Goal: Task Accomplishment & Management: Use online tool/utility

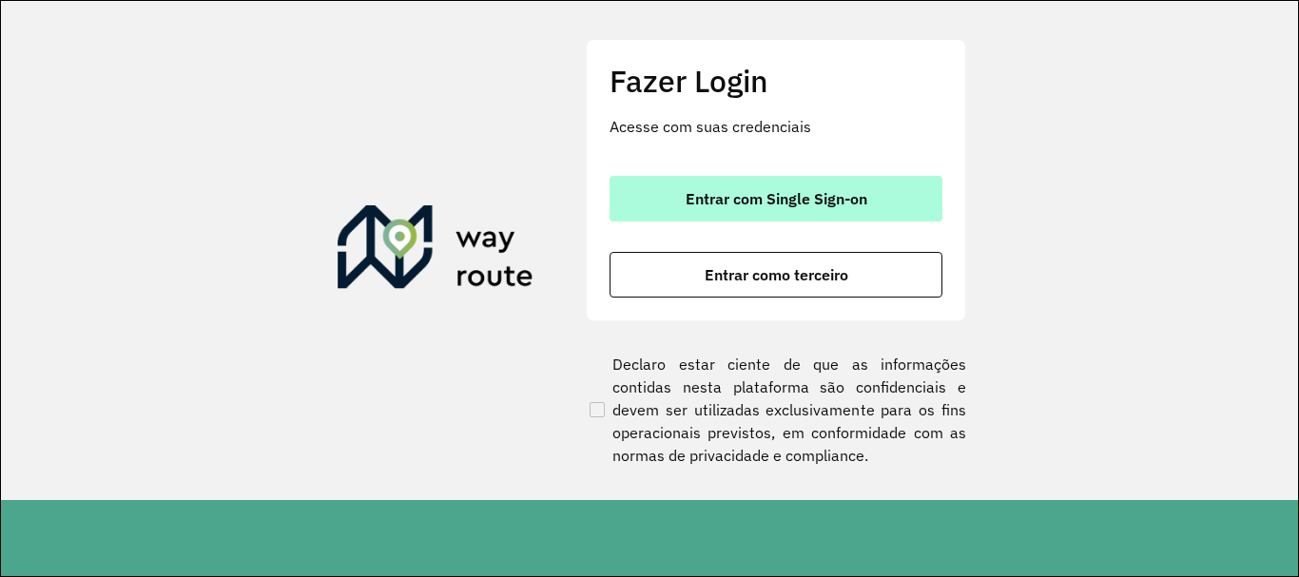
click at [793, 206] on span "Entrar com Single Sign-on" at bounding box center [777, 198] width 182 height 15
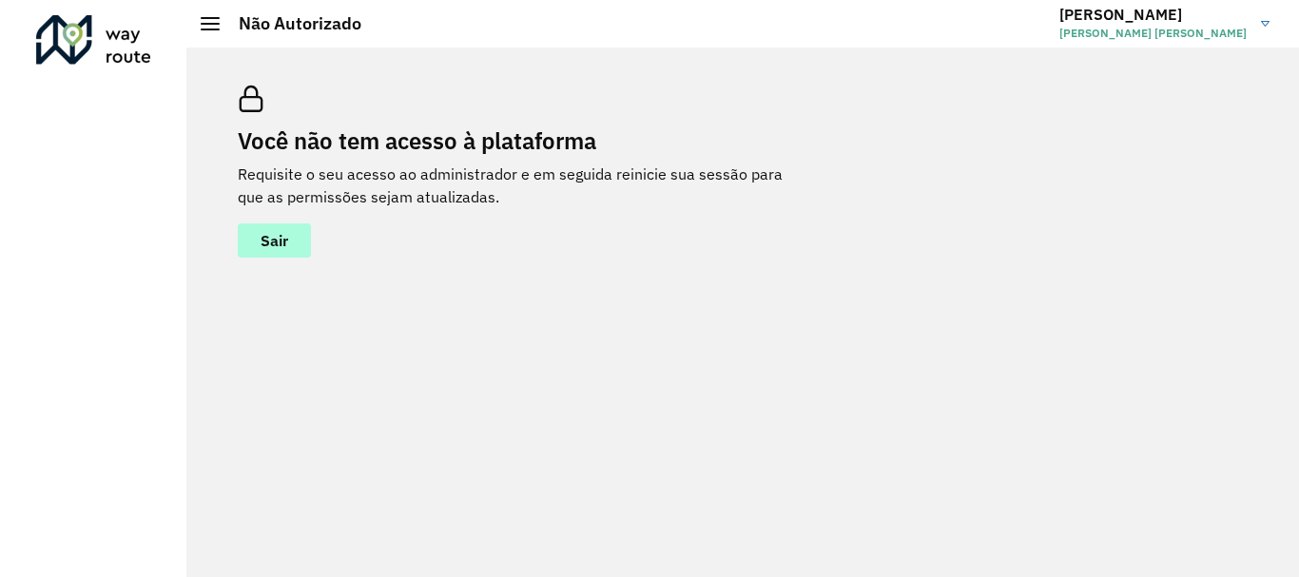
click at [252, 248] on button "Sair" at bounding box center [274, 241] width 73 height 34
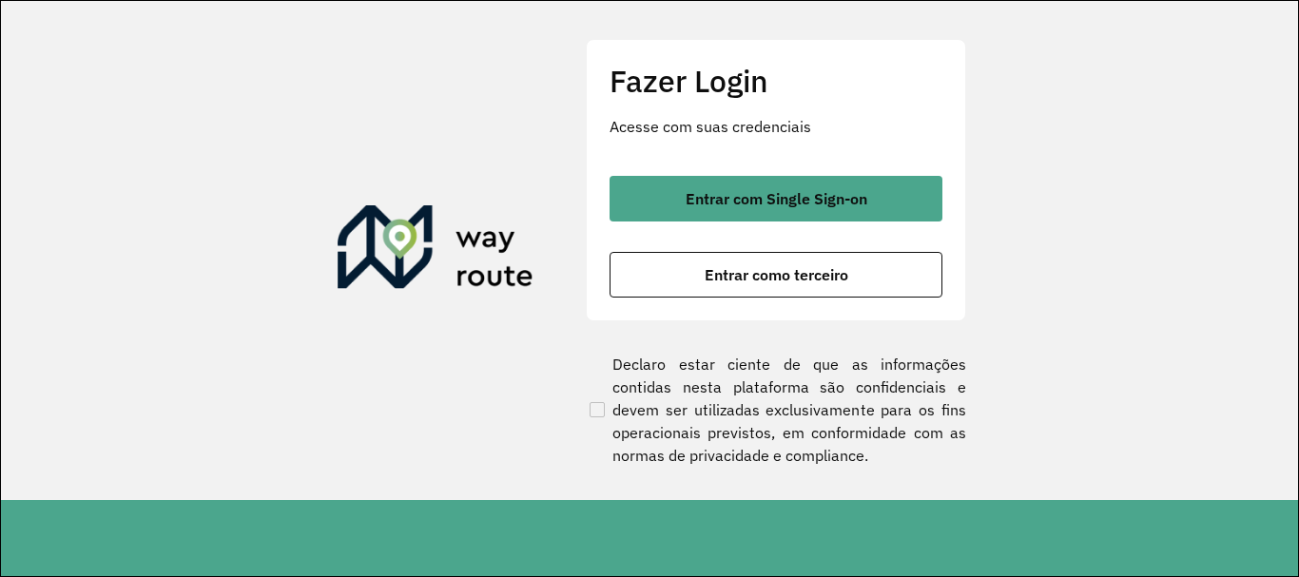
drag, startPoint x: 0, startPoint y: 0, endPoint x: 32, endPoint y: 239, distance: 240.9
click at [8, 238] on section "Fazer Login Acesse com suas credenciais Entrar com Single Sign-on Entrar como t…" at bounding box center [649, 250] width 1297 height 499
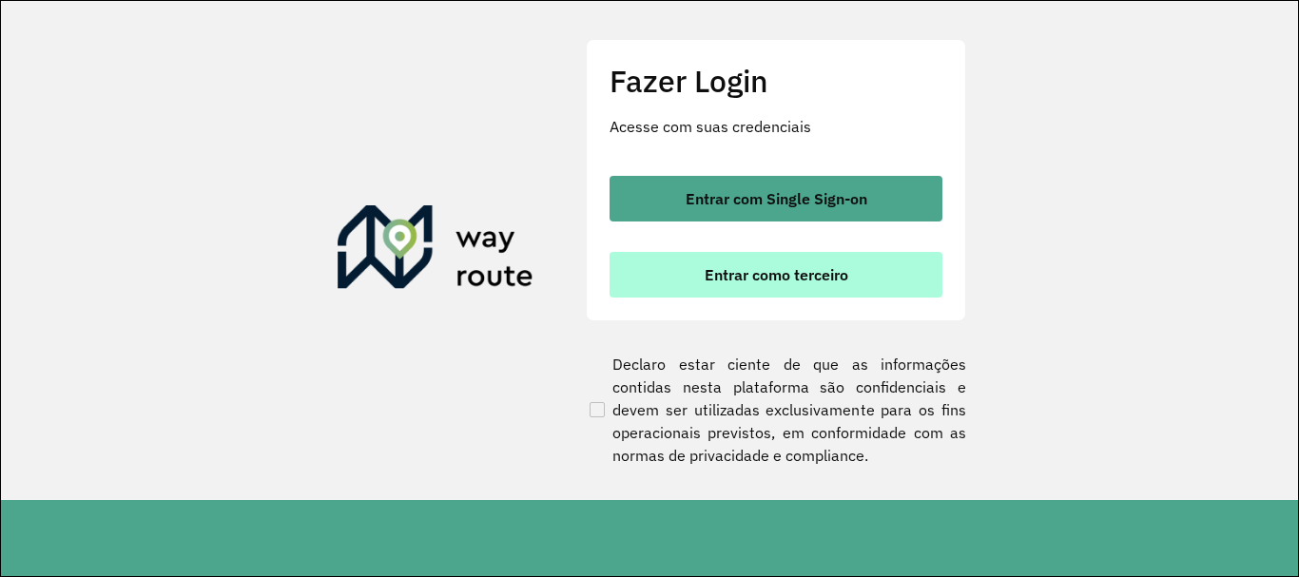
click at [807, 282] on span "Entrar como terceiro" at bounding box center [777, 274] width 144 height 15
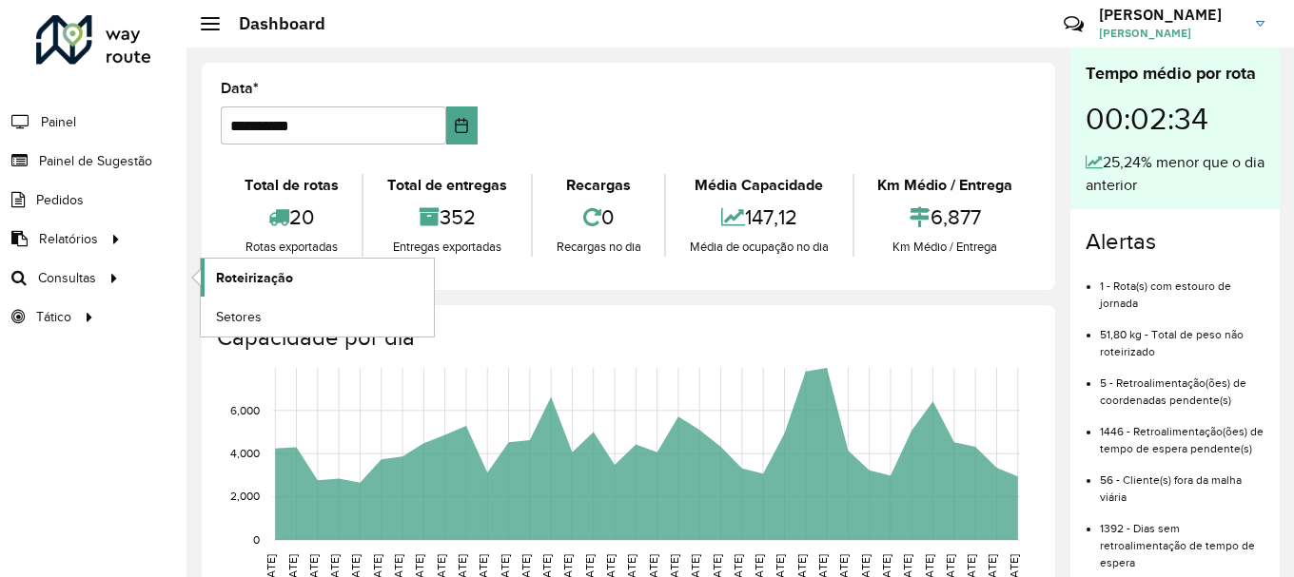
click at [315, 275] on link "Roteirização" at bounding box center [317, 278] width 233 height 38
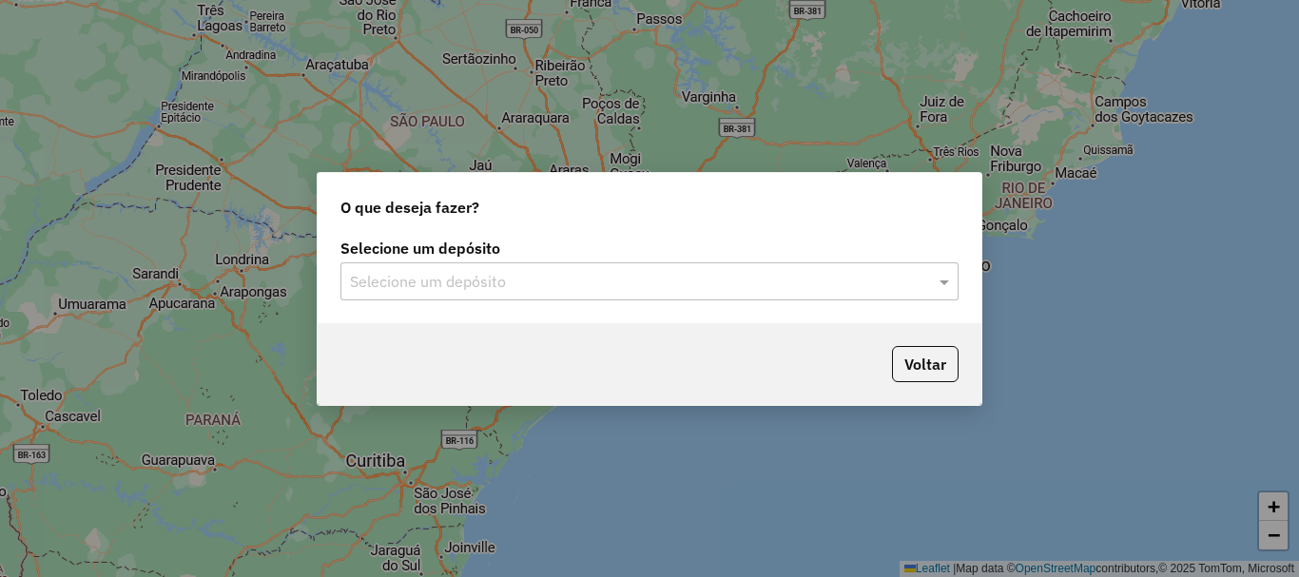
click at [563, 274] on input "text" at bounding box center [630, 282] width 561 height 23
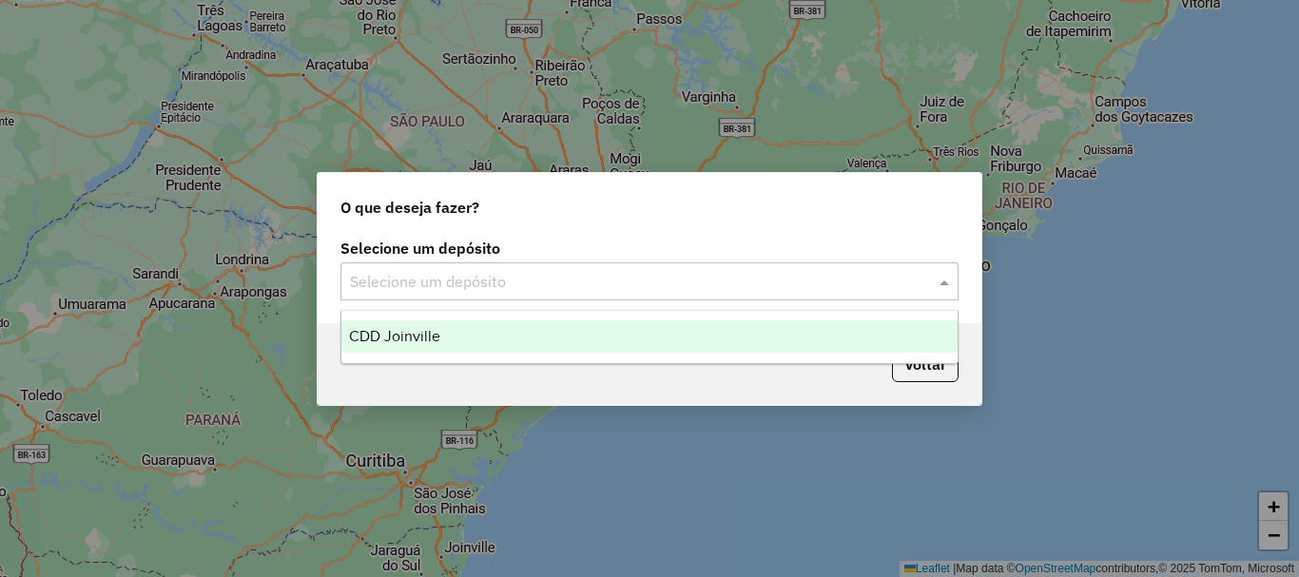
click at [496, 333] on div "CDD Joinville" at bounding box center [649, 337] width 616 height 32
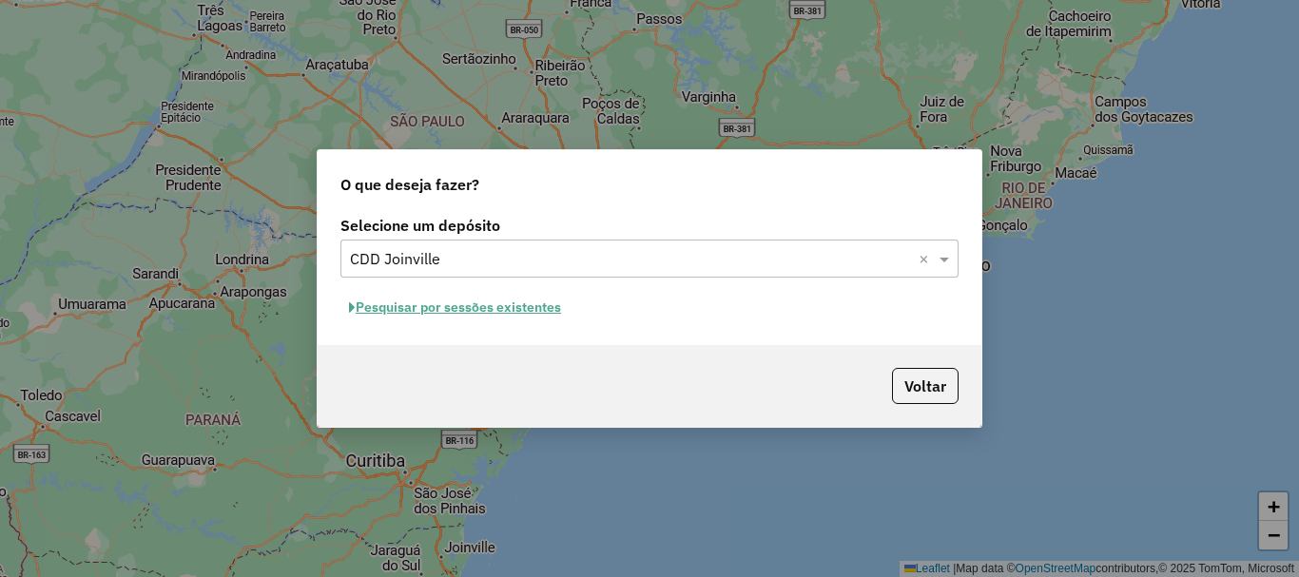
click at [473, 308] on button "Pesquisar por sessões existentes" at bounding box center [454, 307] width 229 height 29
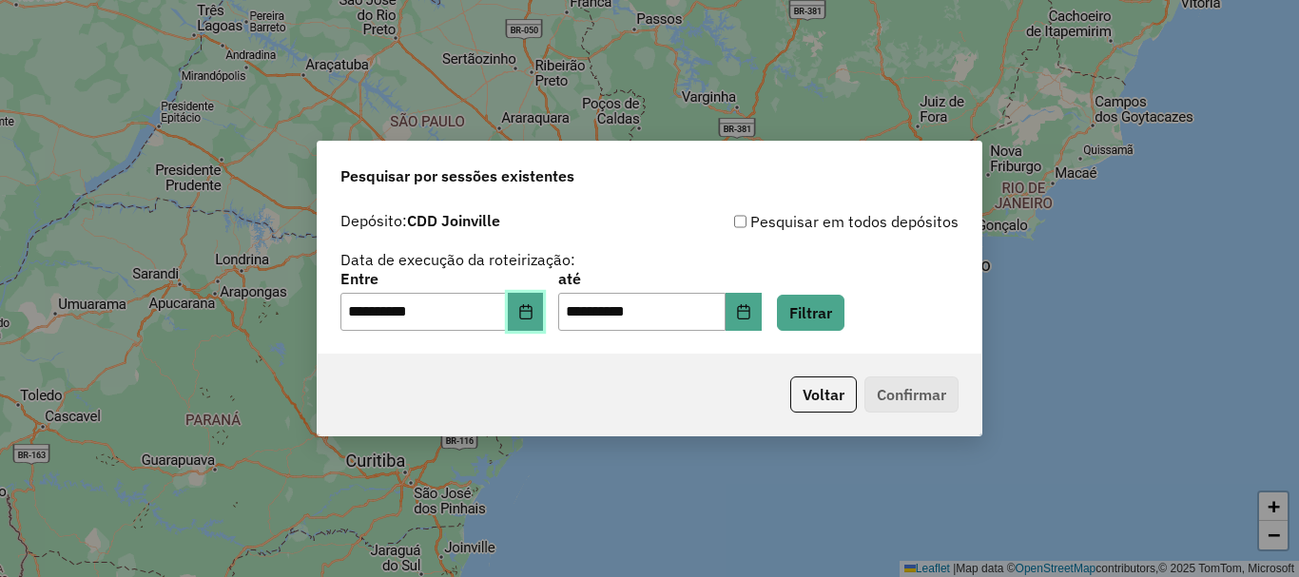
click at [534, 309] on icon "Choose Date" at bounding box center [525, 311] width 15 height 15
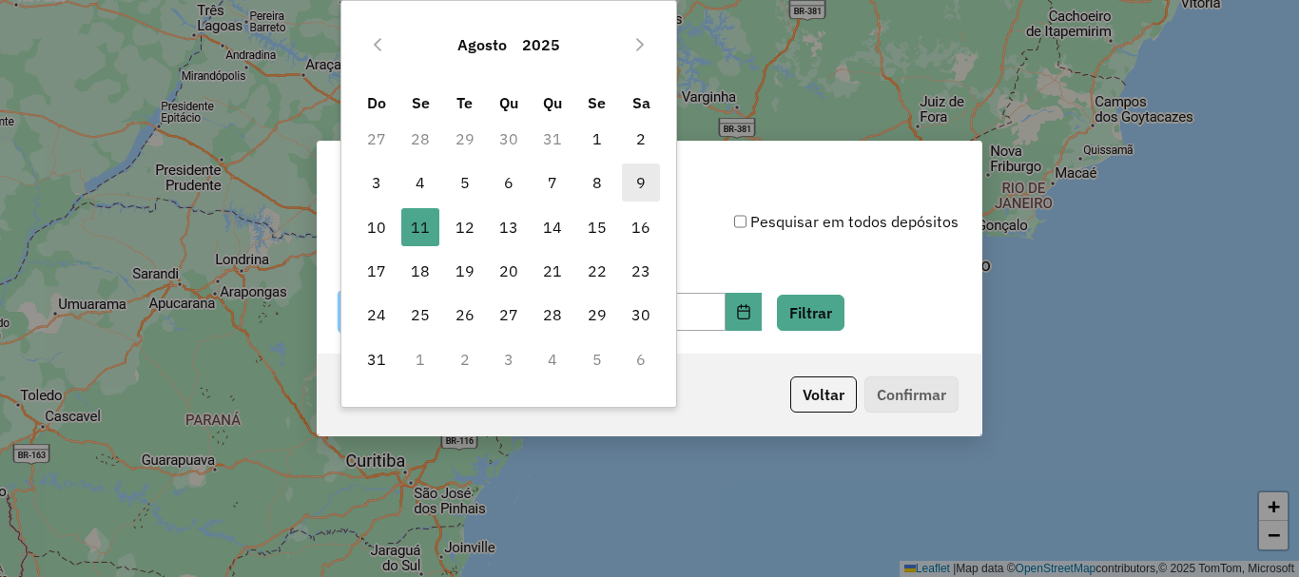
click at [643, 186] on span "9" at bounding box center [641, 183] width 38 height 38
type input "**********"
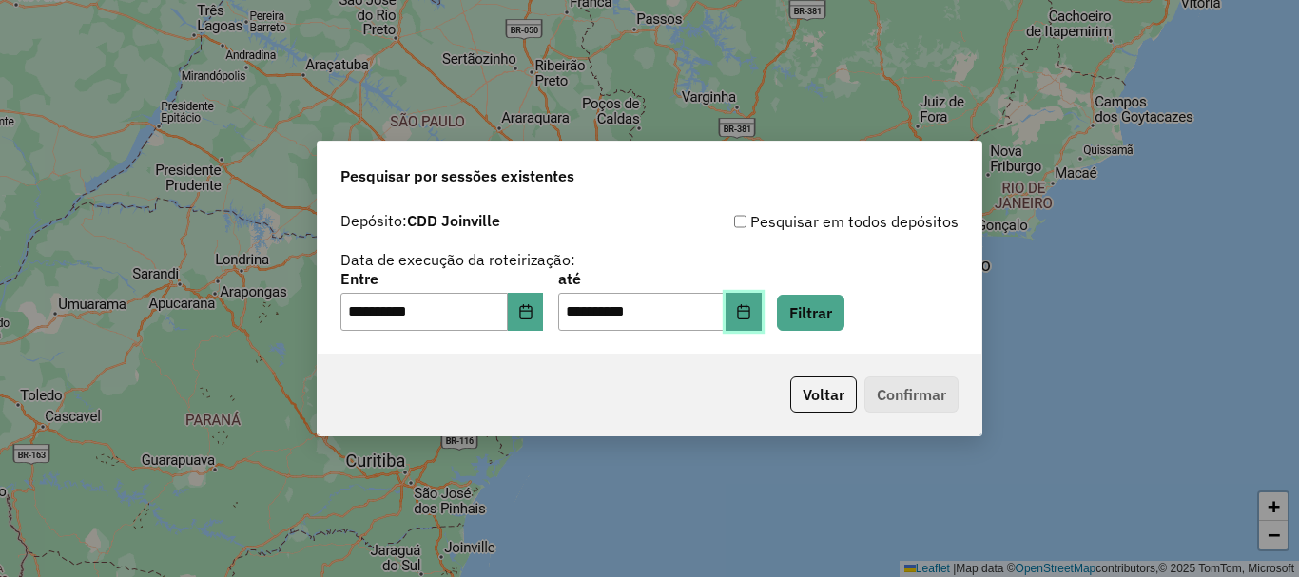
click at [751, 316] on icon "Choose Date" at bounding box center [743, 311] width 15 height 15
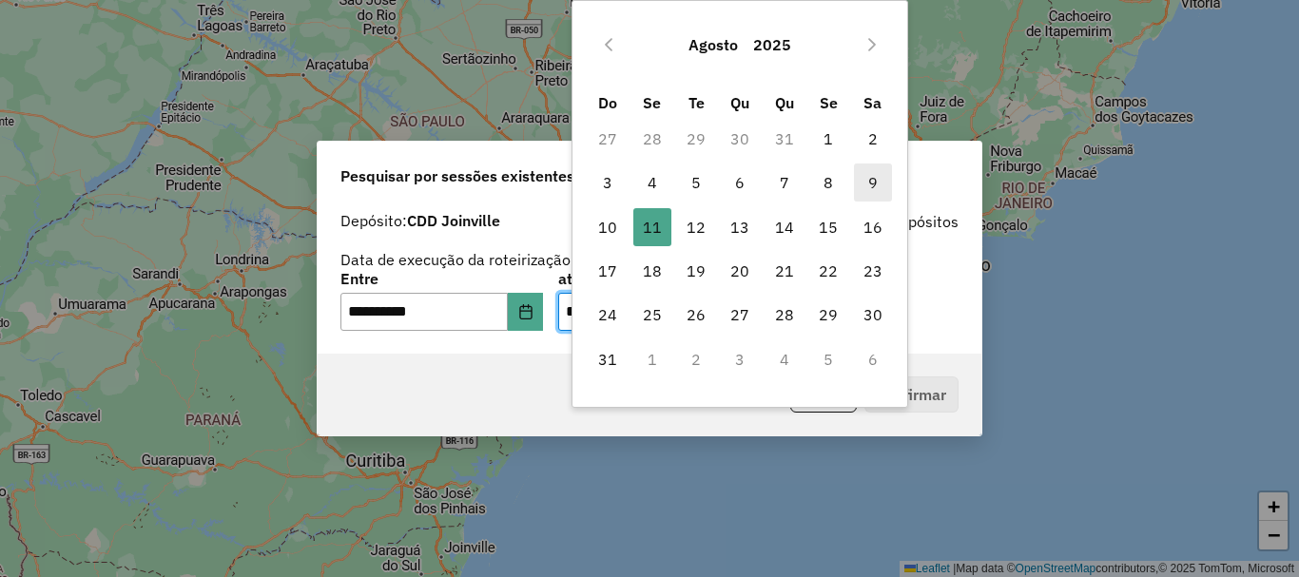
click at [869, 189] on span "9" at bounding box center [873, 183] width 38 height 38
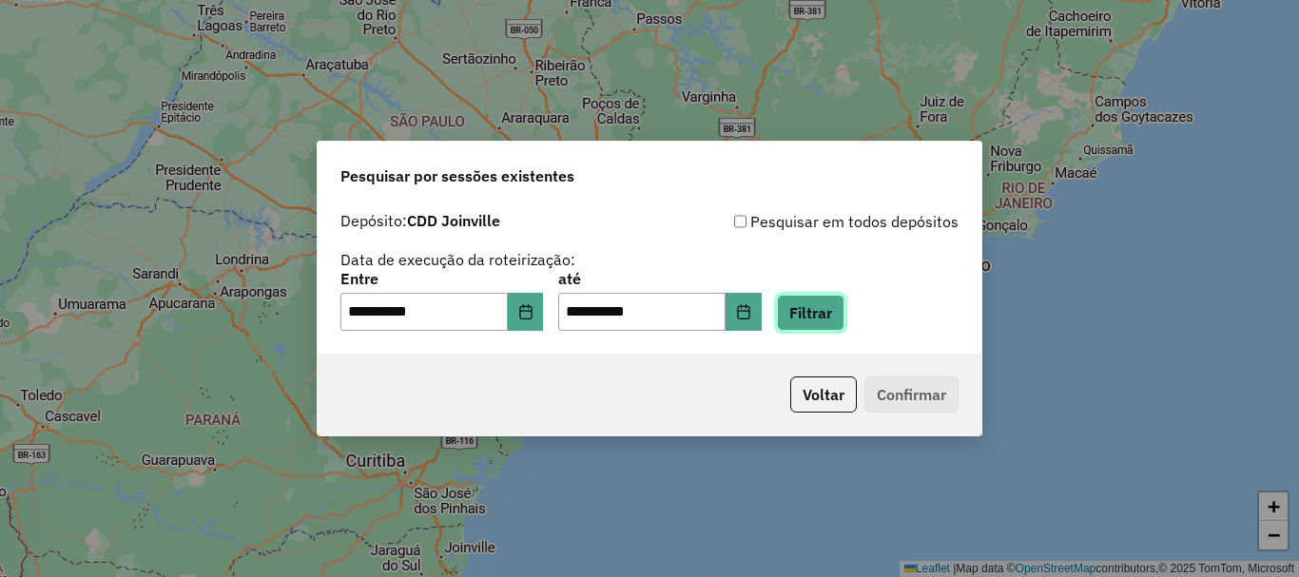
click at [845, 321] on button "Filtrar" at bounding box center [811, 313] width 68 height 36
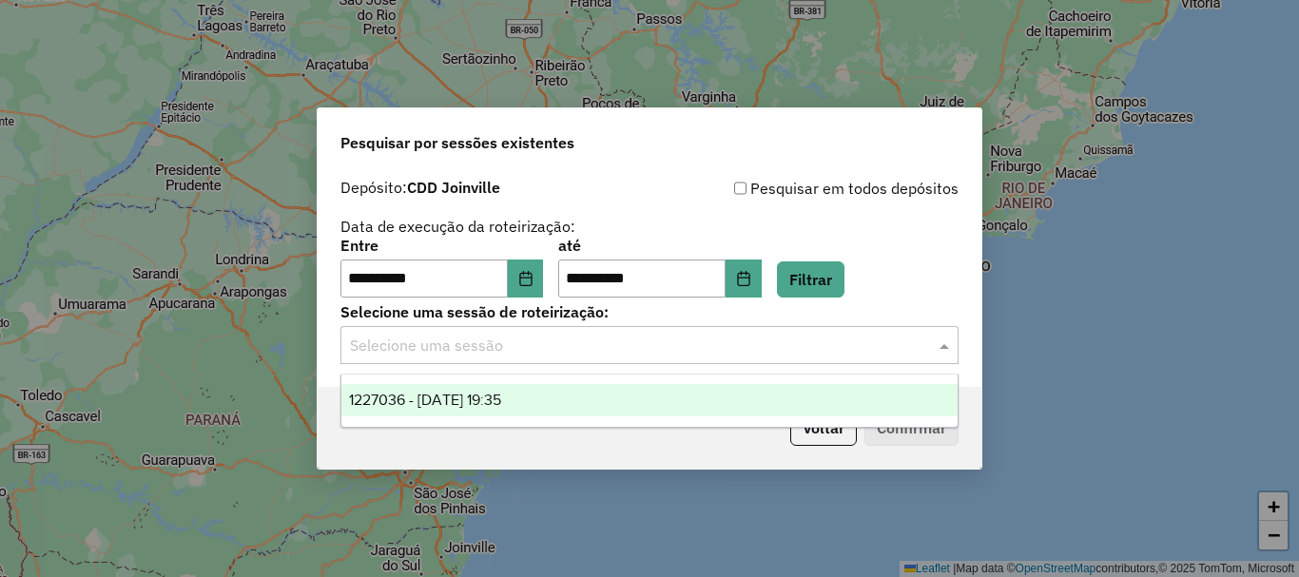
click at [815, 357] on div "Selecione uma sessão" at bounding box center [649, 345] width 618 height 38
click at [644, 399] on div "1227036 - 09/08/2025 19:35" at bounding box center [649, 400] width 616 height 32
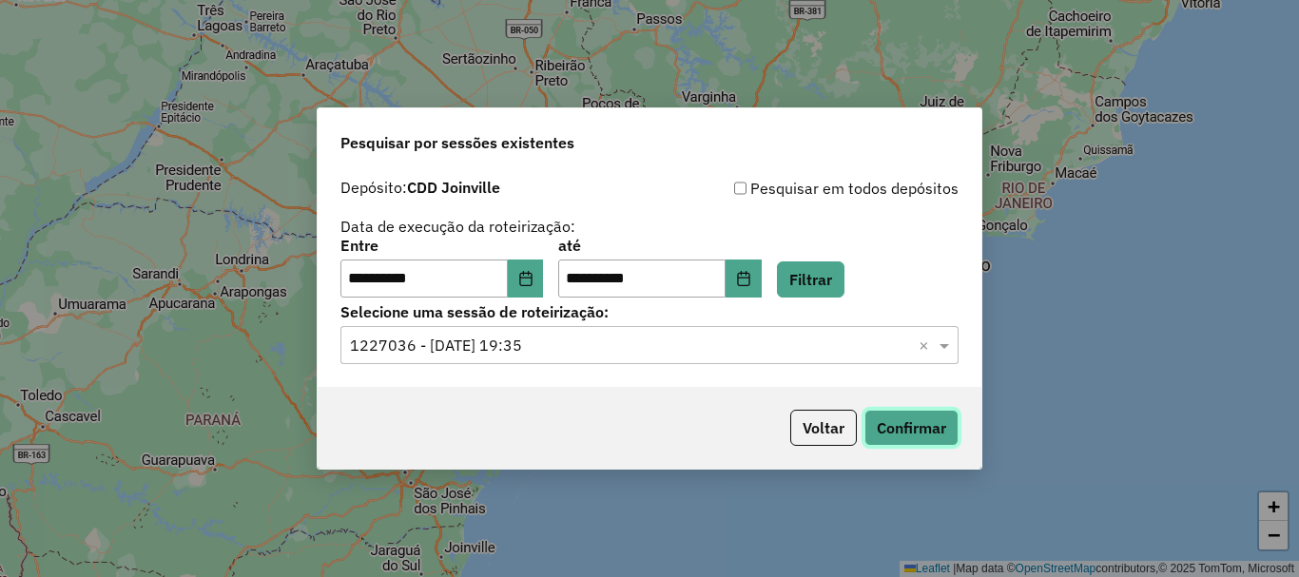
click at [934, 428] on button "Confirmar" at bounding box center [912, 428] width 94 height 36
click at [751, 283] on icon "Choose Date" at bounding box center [743, 278] width 15 height 15
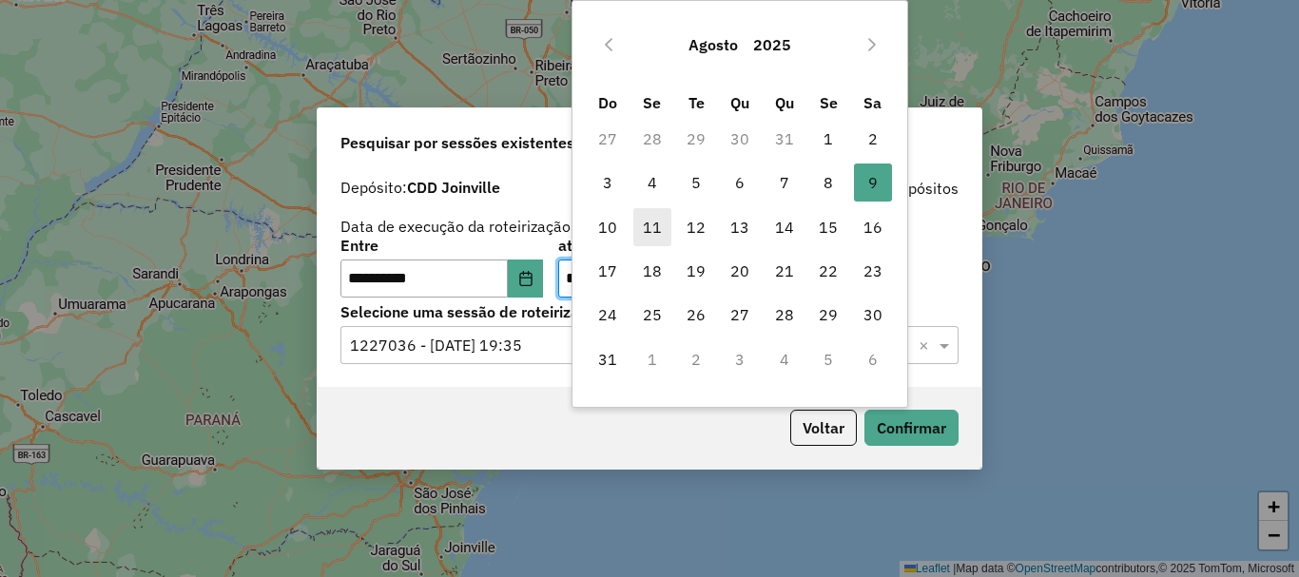
click at [643, 228] on span "11" at bounding box center [652, 227] width 38 height 38
type input "**********"
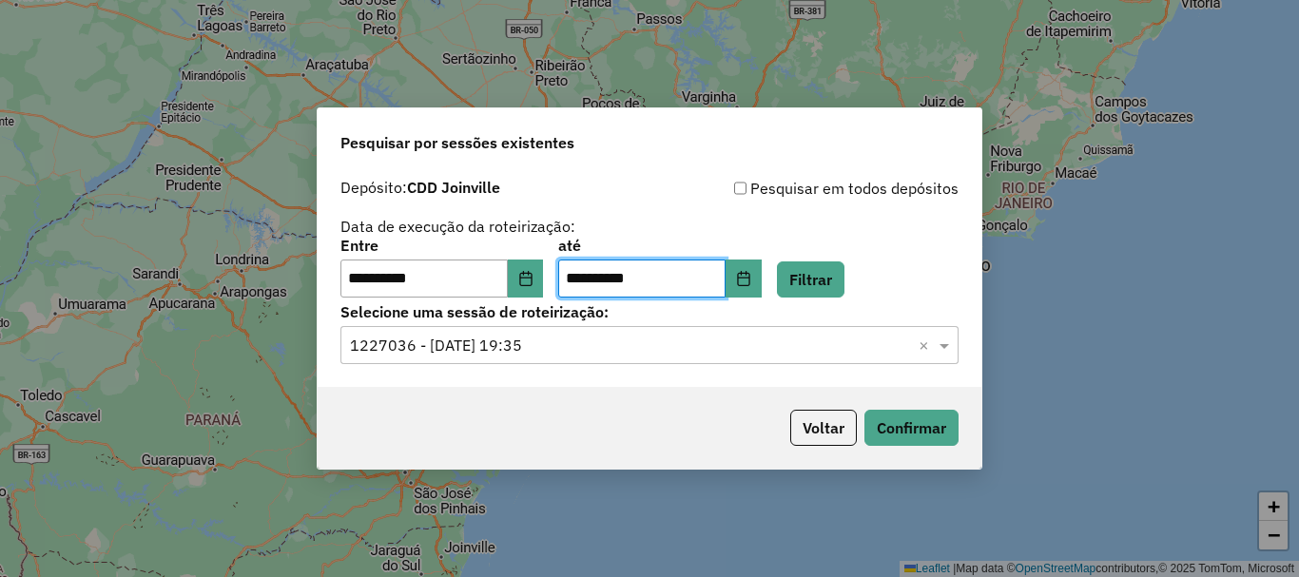
click at [558, 276] on div "**********" at bounding box center [649, 268] width 618 height 59
click at [532, 282] on icon "Choose Date" at bounding box center [525, 278] width 12 height 15
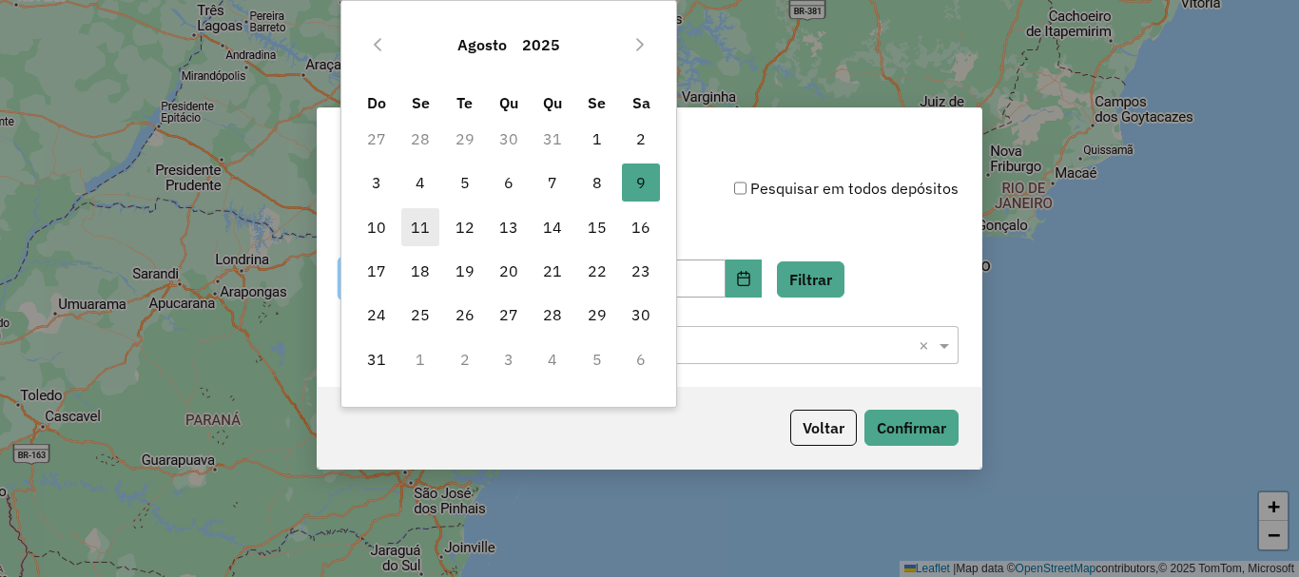
click at [435, 237] on span "11" at bounding box center [420, 227] width 38 height 38
type input "**********"
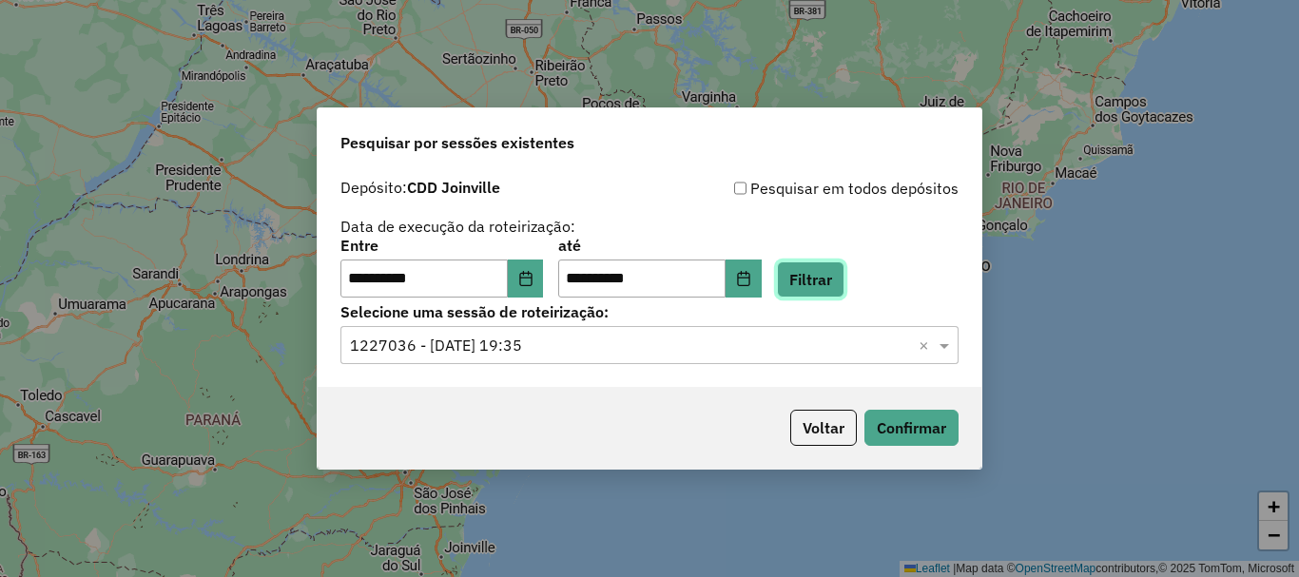
click at [837, 272] on button "Filtrar" at bounding box center [811, 280] width 68 height 36
click at [666, 349] on input "text" at bounding box center [630, 346] width 561 height 23
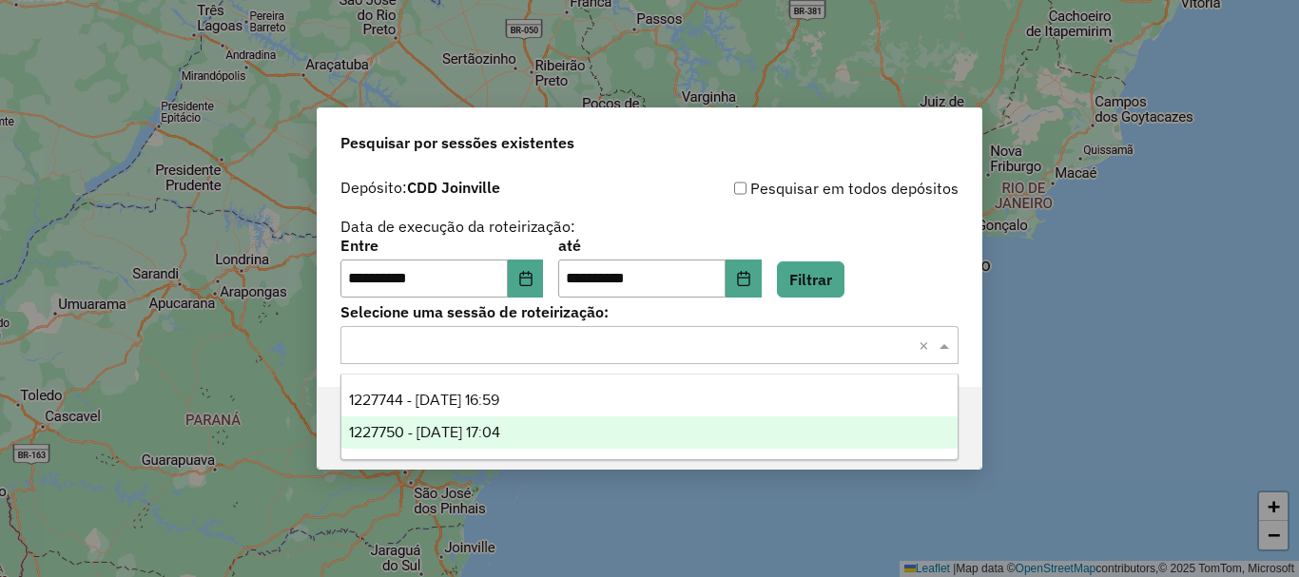
click at [597, 434] on div "1227750 - 11/08/2025 17:04" at bounding box center [649, 433] width 616 height 32
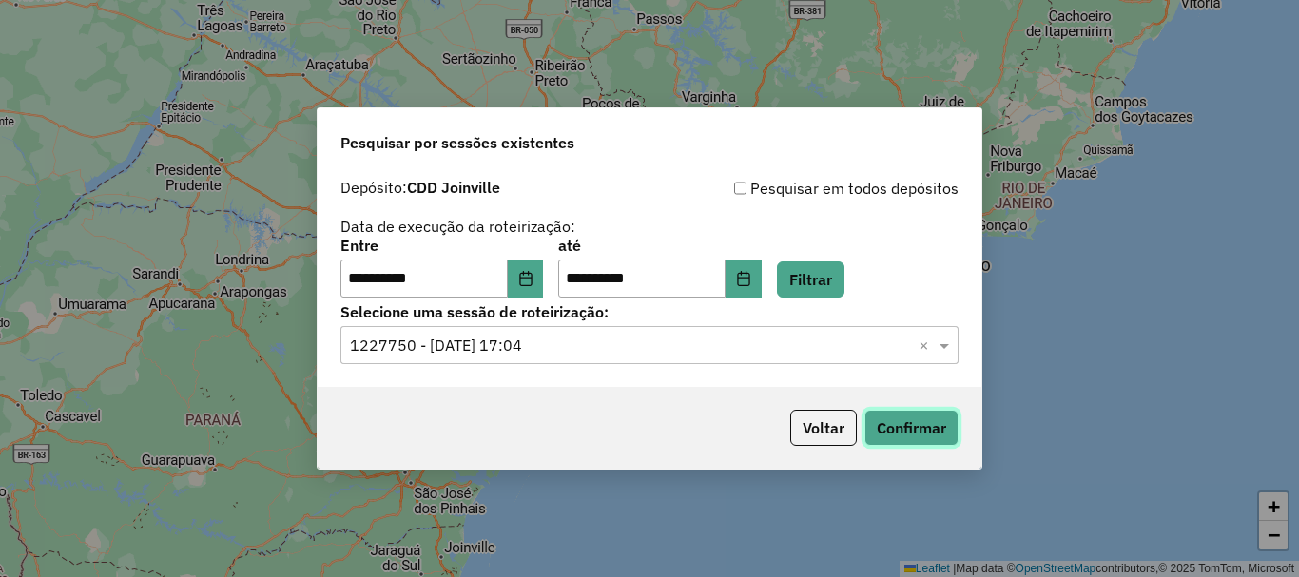
click at [926, 422] on button "Confirmar" at bounding box center [912, 428] width 94 height 36
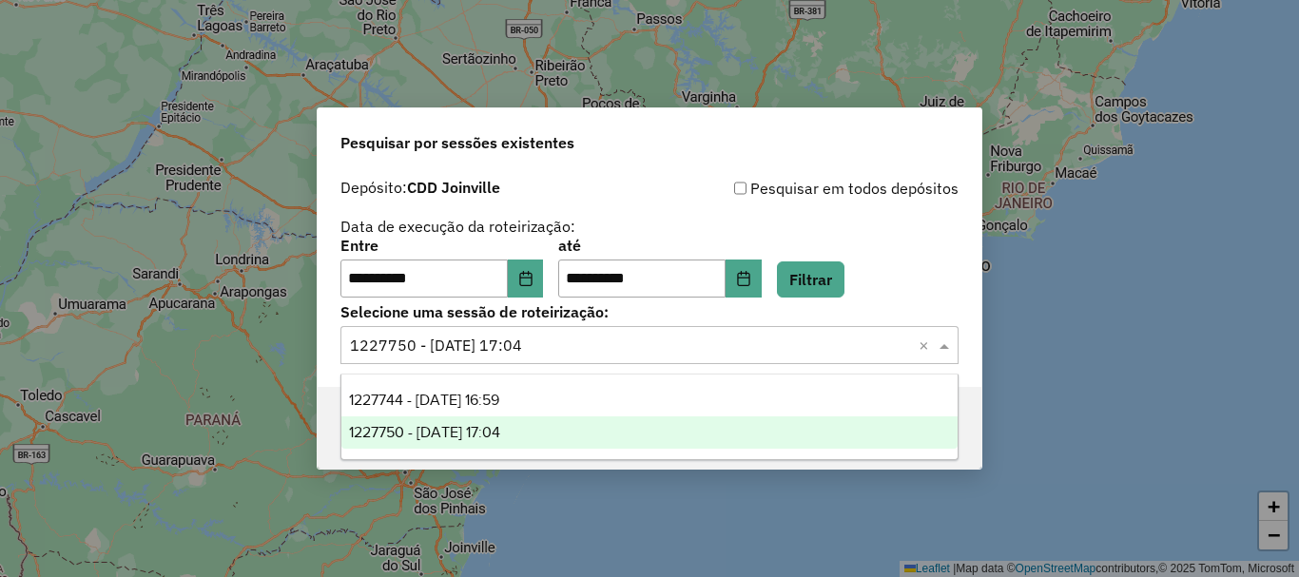
click at [491, 344] on input "text" at bounding box center [630, 346] width 561 height 23
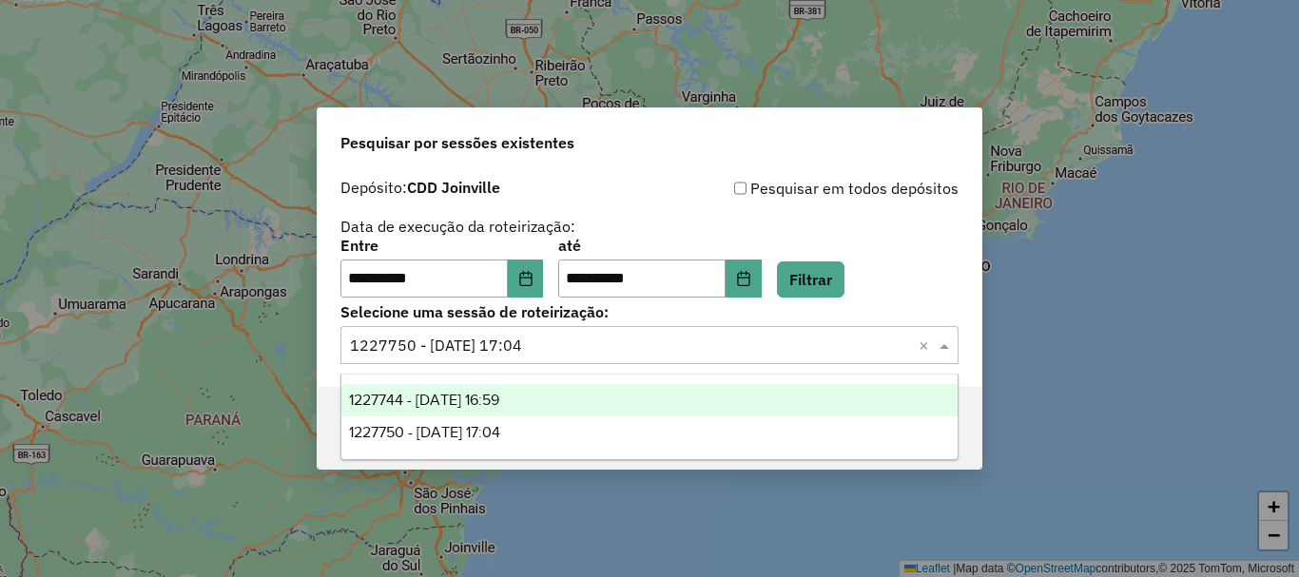
click at [496, 396] on span "1227744 - 11/08/2025 16:59" at bounding box center [424, 400] width 150 height 16
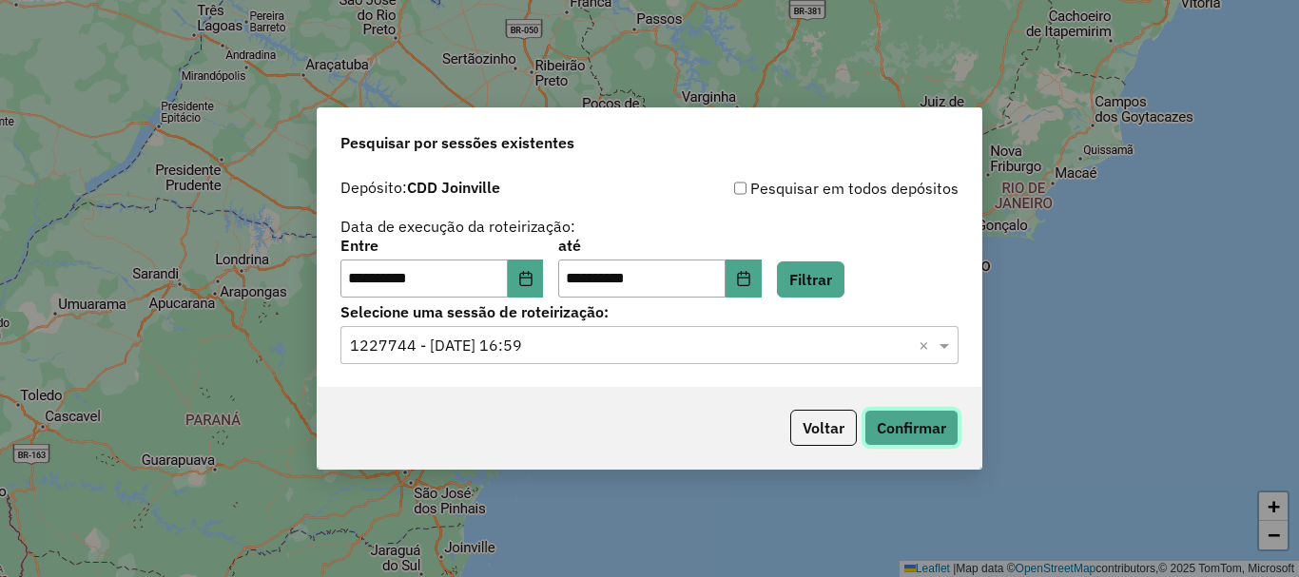
click at [905, 428] on button "Confirmar" at bounding box center [912, 428] width 94 height 36
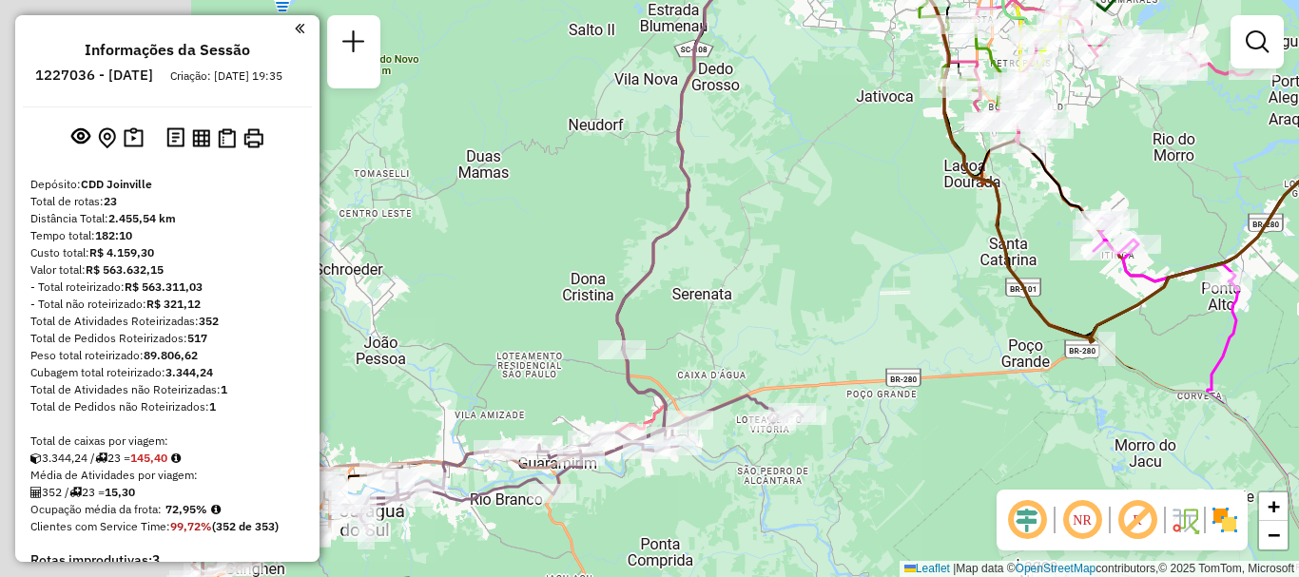
drag, startPoint x: 682, startPoint y: 493, endPoint x: 910, endPoint y: 494, distance: 228.3
click at [910, 494] on div "Janela de atendimento Grade de atendimento Capacidade Transportadoras Veículos …" at bounding box center [649, 288] width 1299 height 577
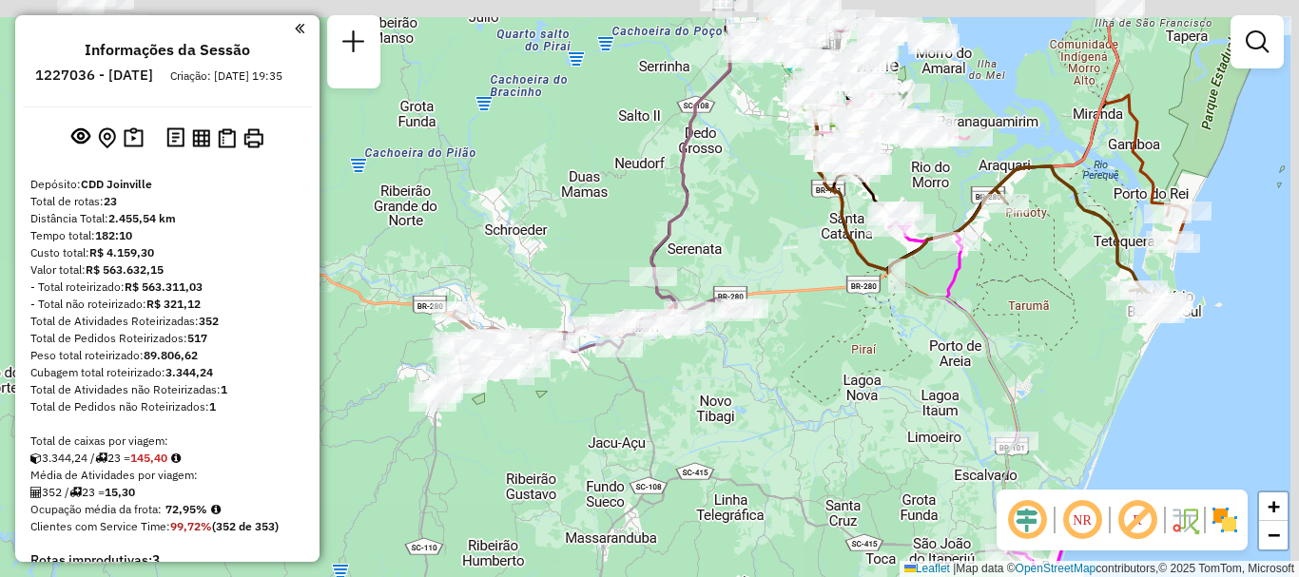
drag, startPoint x: 809, startPoint y: 133, endPoint x: 774, endPoint y: 224, distance: 97.0
click at [774, 224] on div "Janela de atendimento Grade de atendimento Capacidade Transportadoras Veículos …" at bounding box center [649, 288] width 1299 height 577
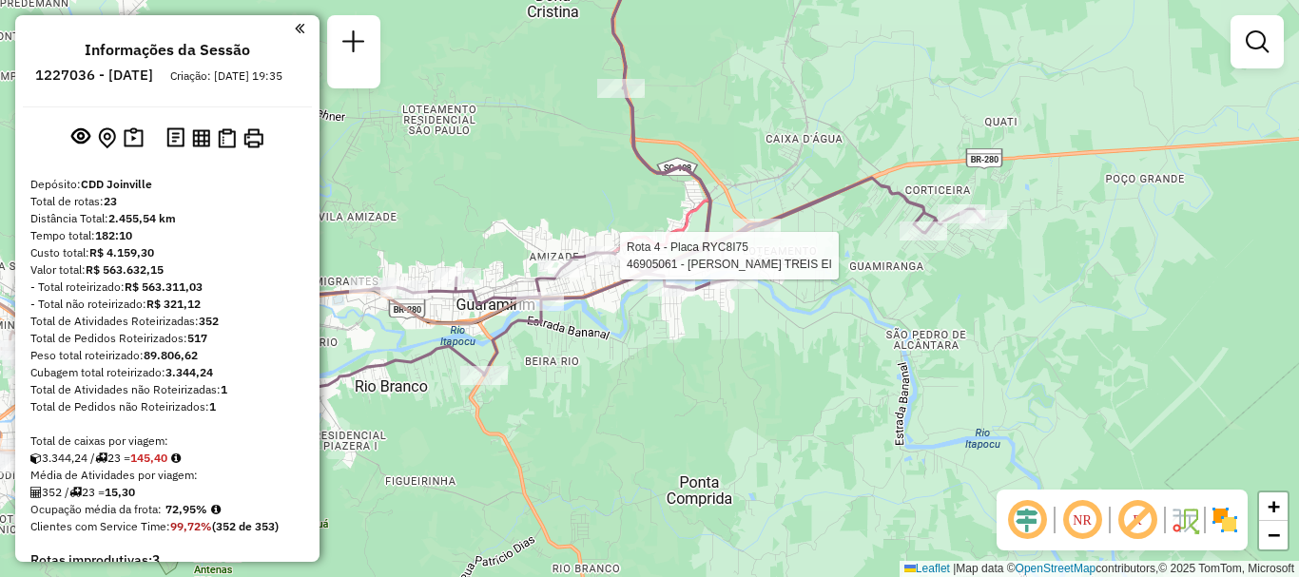
select select "**********"
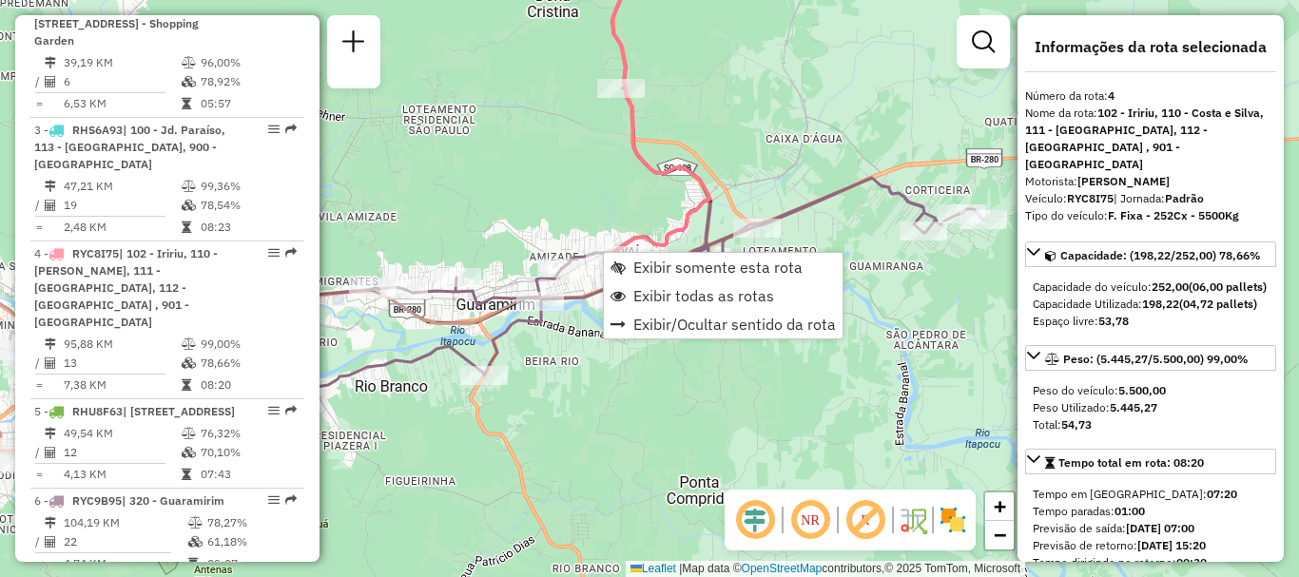
scroll to position [1127, 0]
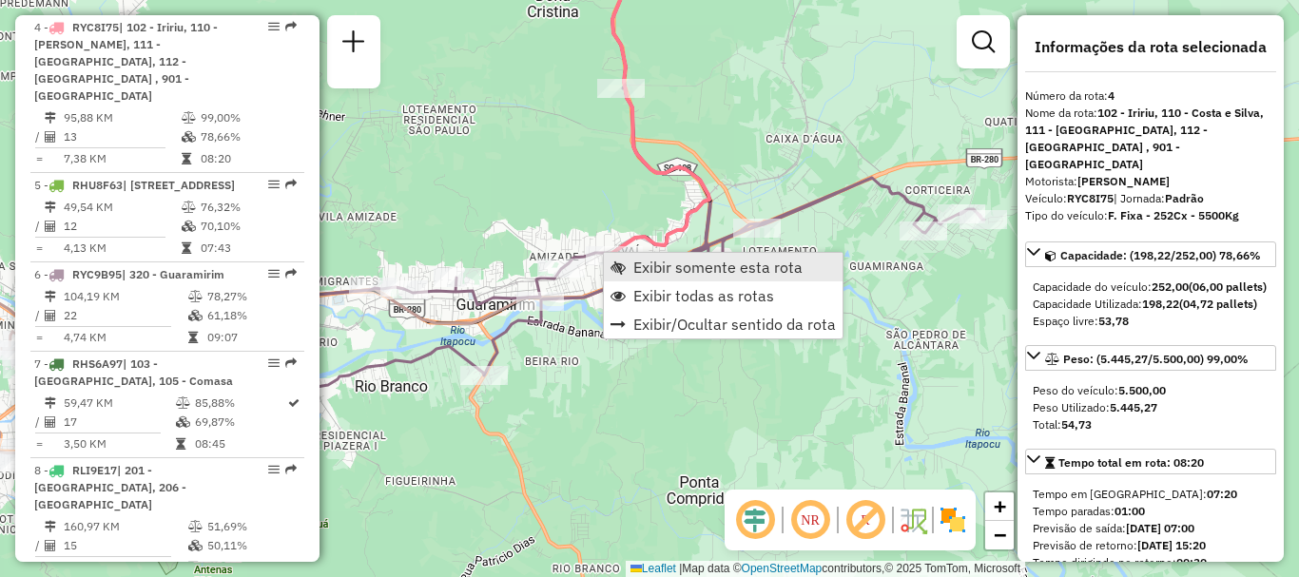
click at [647, 278] on link "Exibir somente esta rota" at bounding box center [723, 267] width 239 height 29
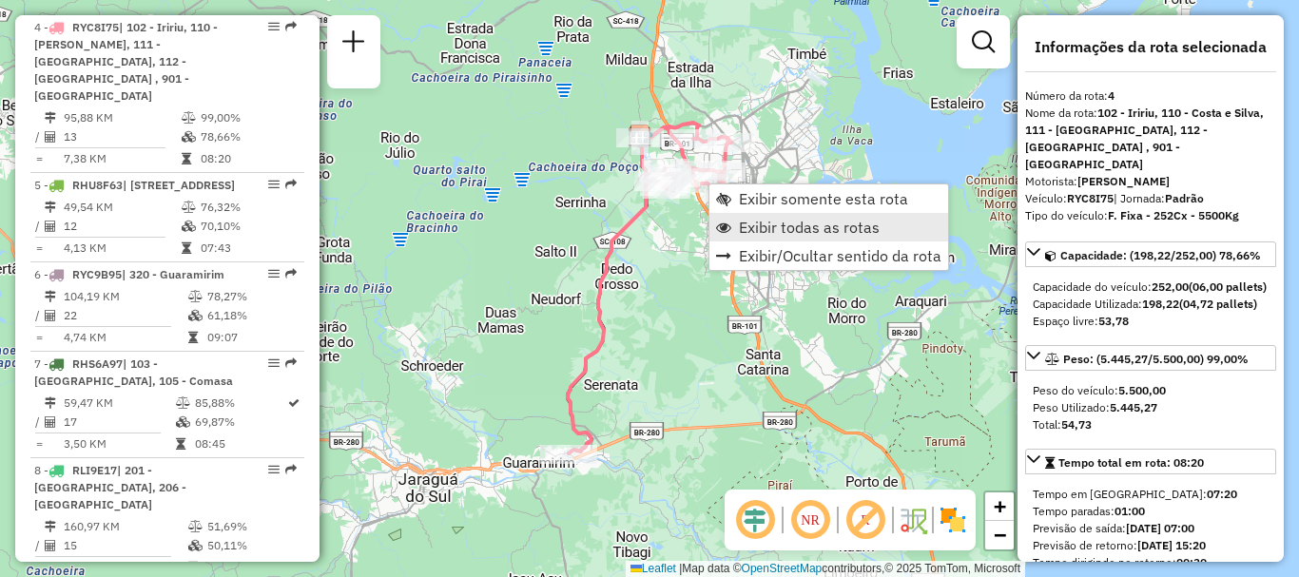
click at [776, 230] on span "Exibir todas as rotas" at bounding box center [809, 227] width 141 height 15
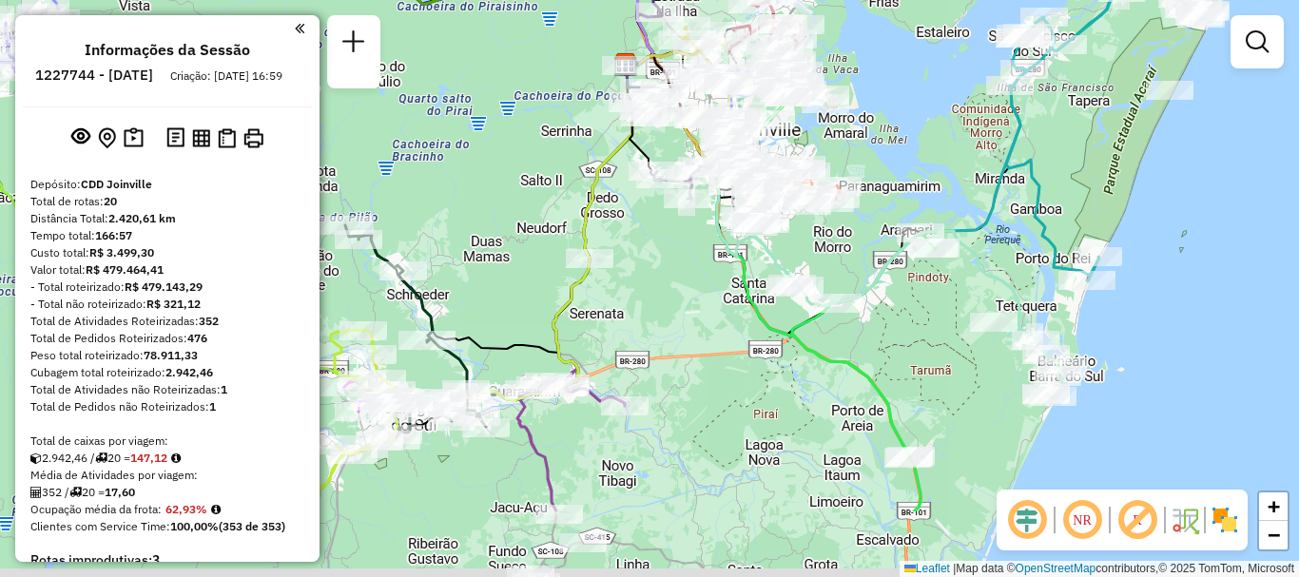
drag, startPoint x: 619, startPoint y: 437, endPoint x: 655, endPoint y: 321, distance: 121.5
click at [655, 321] on div "Janela de atendimento Grade de atendimento Capacidade Transportadoras Veículos …" at bounding box center [649, 288] width 1299 height 577
